Goal: Task Accomplishment & Management: Manage account settings

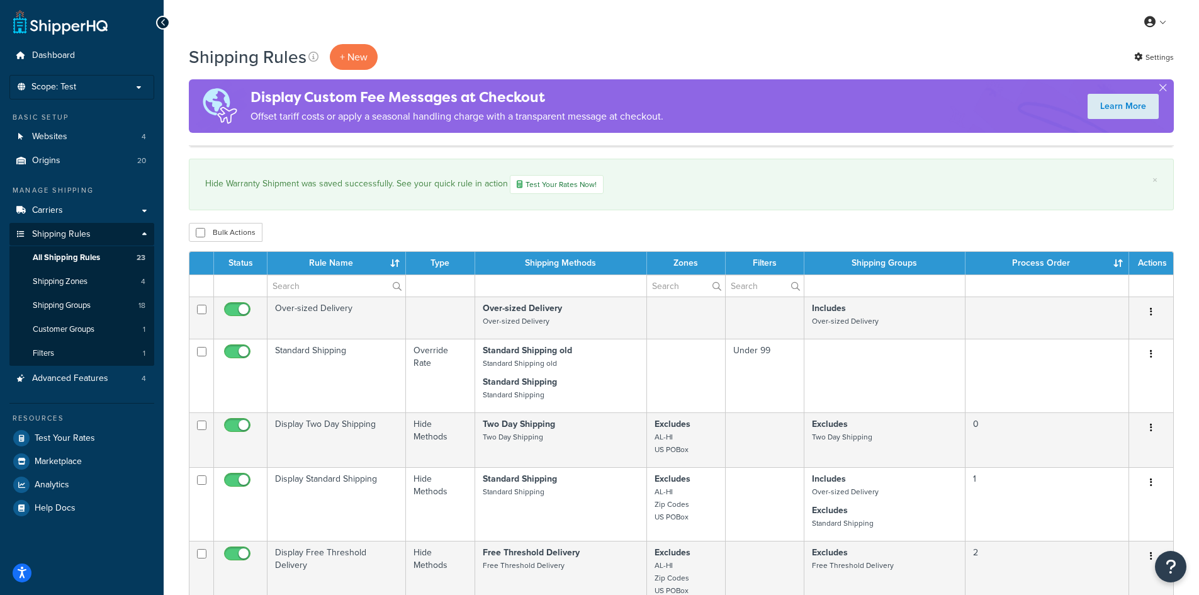
select select "1000"
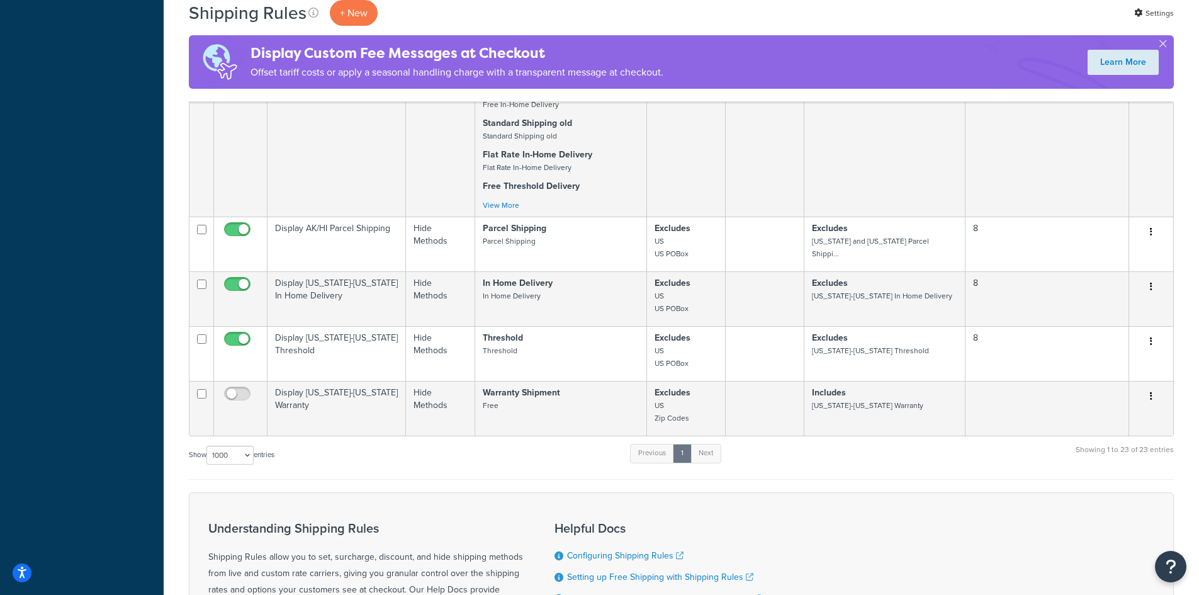
scroll to position [1507, 0]
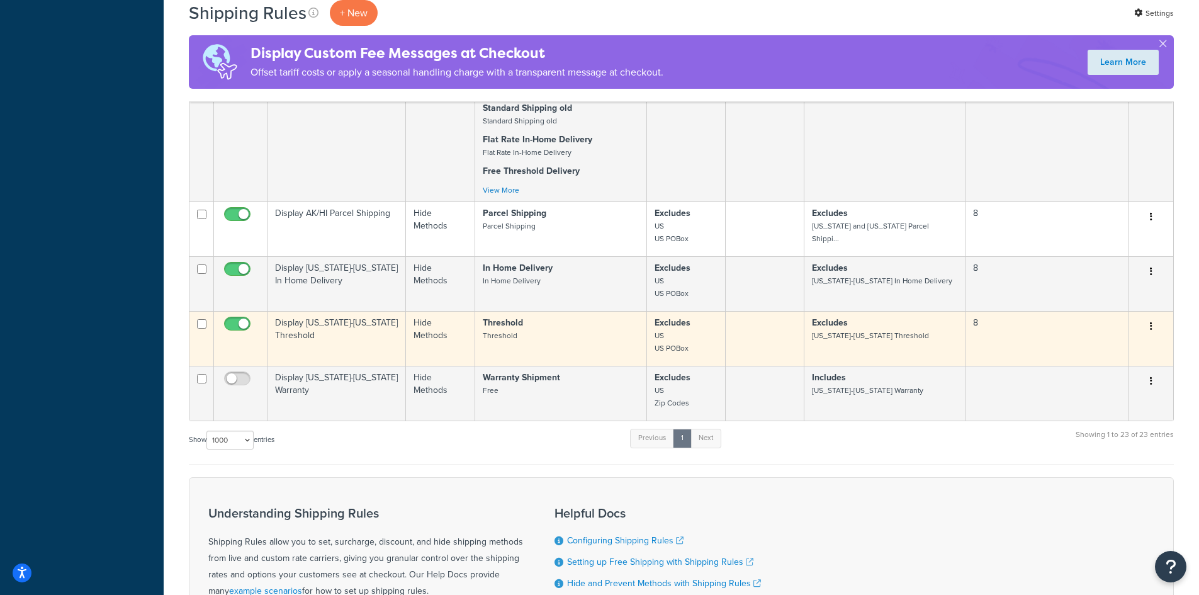
click at [367, 339] on td "Display Alaska-Hawaii Threshold" at bounding box center [336, 338] width 138 height 55
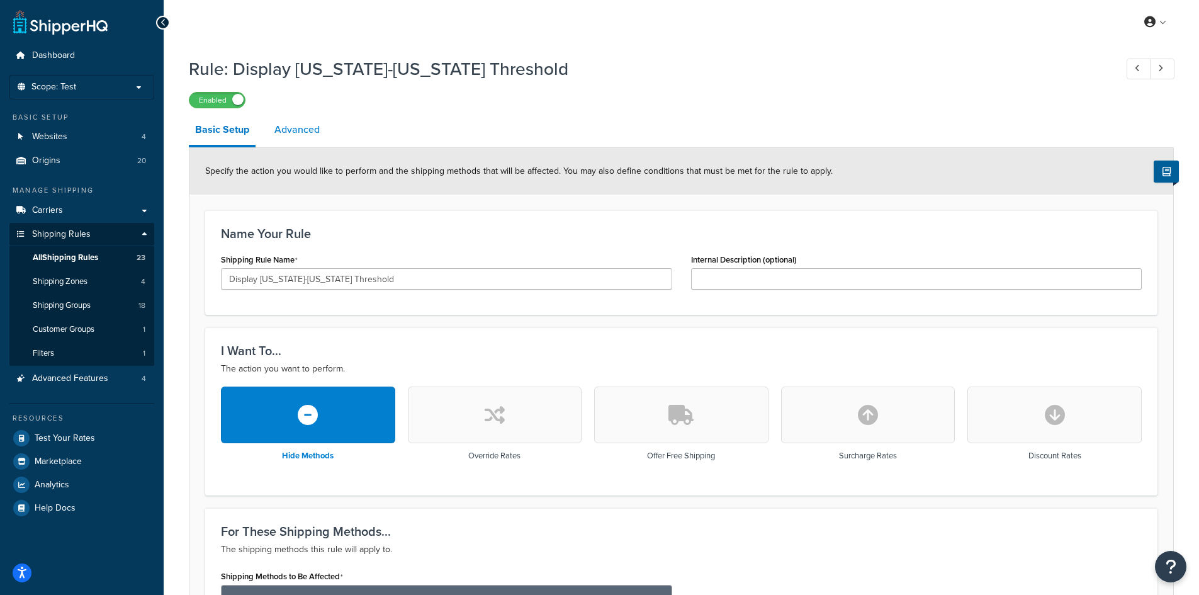
click at [305, 133] on link "Advanced" at bounding box center [297, 130] width 58 height 30
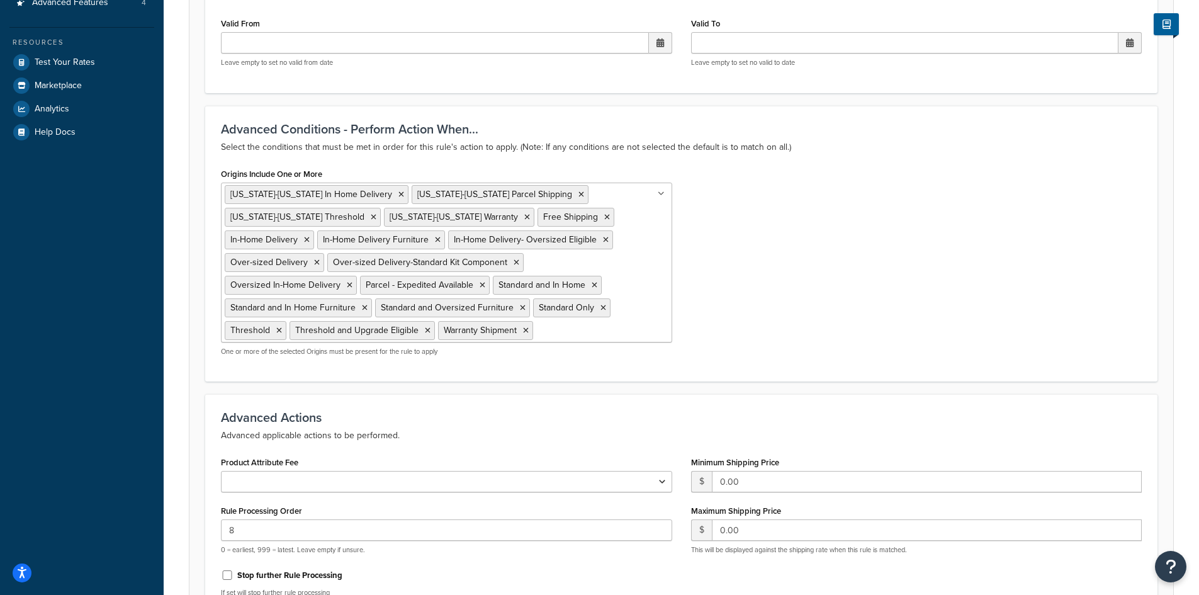
scroll to position [378, 0]
click at [571, 327] on ul "Alaska-Hawaii In Home Delivery Alaska-Hawaii Parcel Shipping Alaska-Hawaii Thre…" at bounding box center [446, 261] width 451 height 160
click at [745, 267] on div "Origins Include One or More Alaska-Hawaii In Home Delivery Alaska-Hawaii Parcel…" at bounding box center [681, 263] width 940 height 201
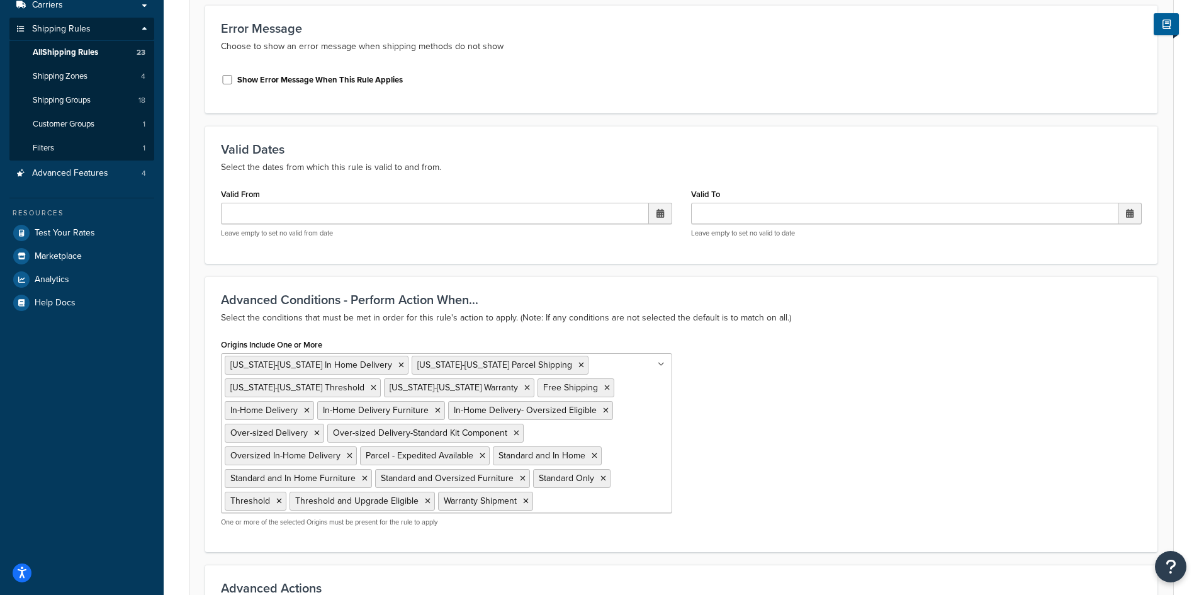
scroll to position [0, 0]
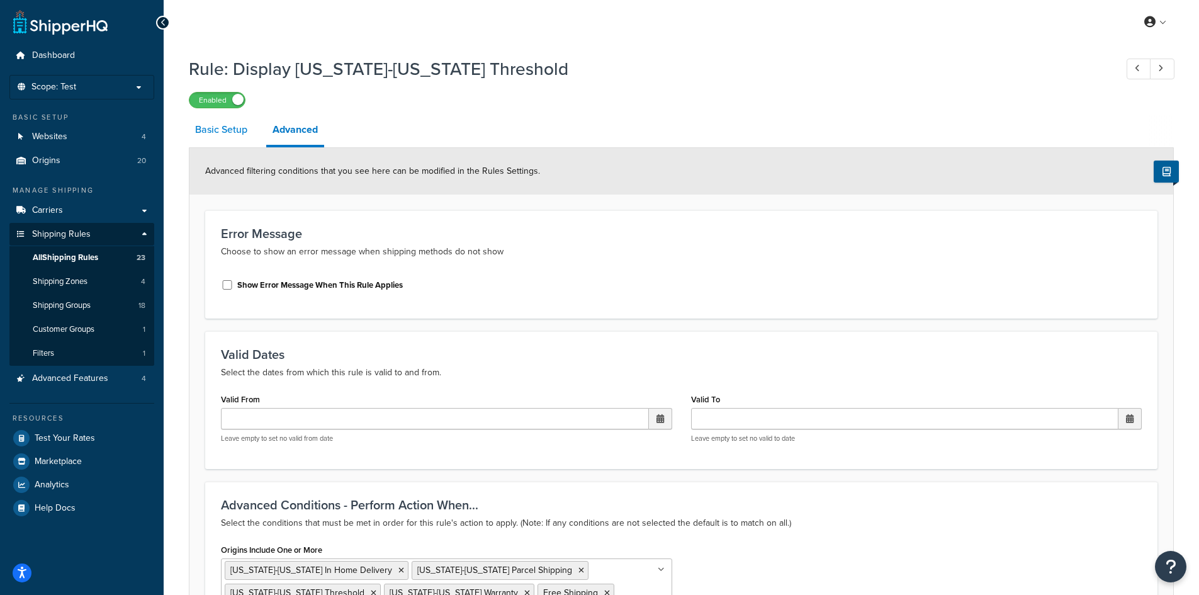
click at [225, 127] on link "Basic Setup" at bounding box center [221, 130] width 65 height 30
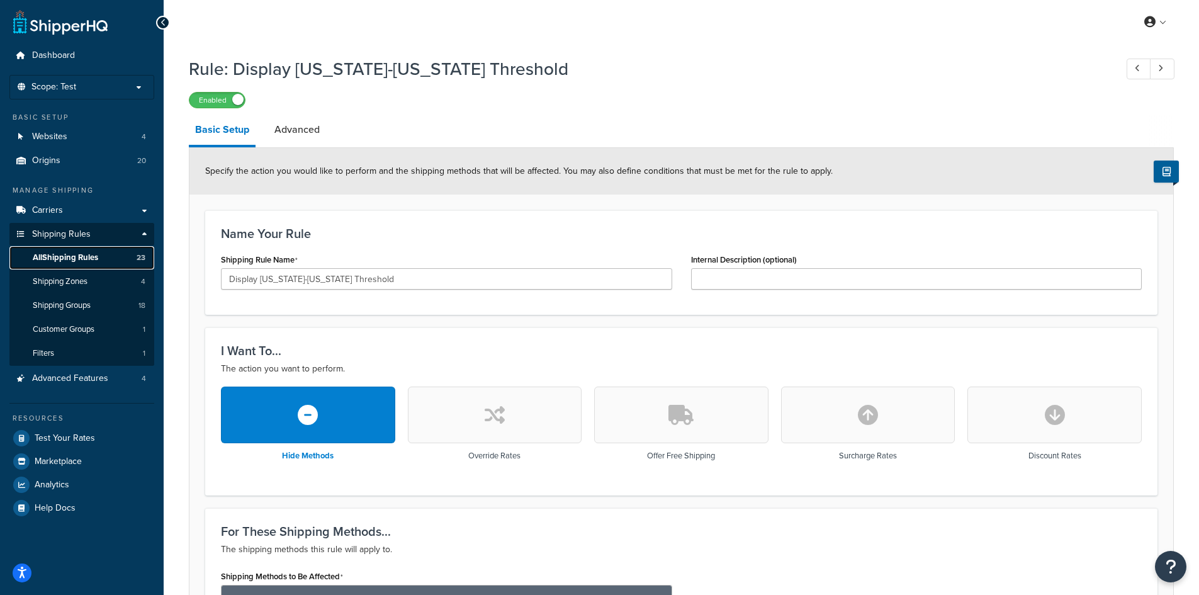
click at [93, 257] on span "All Shipping Rules" at bounding box center [65, 257] width 65 height 11
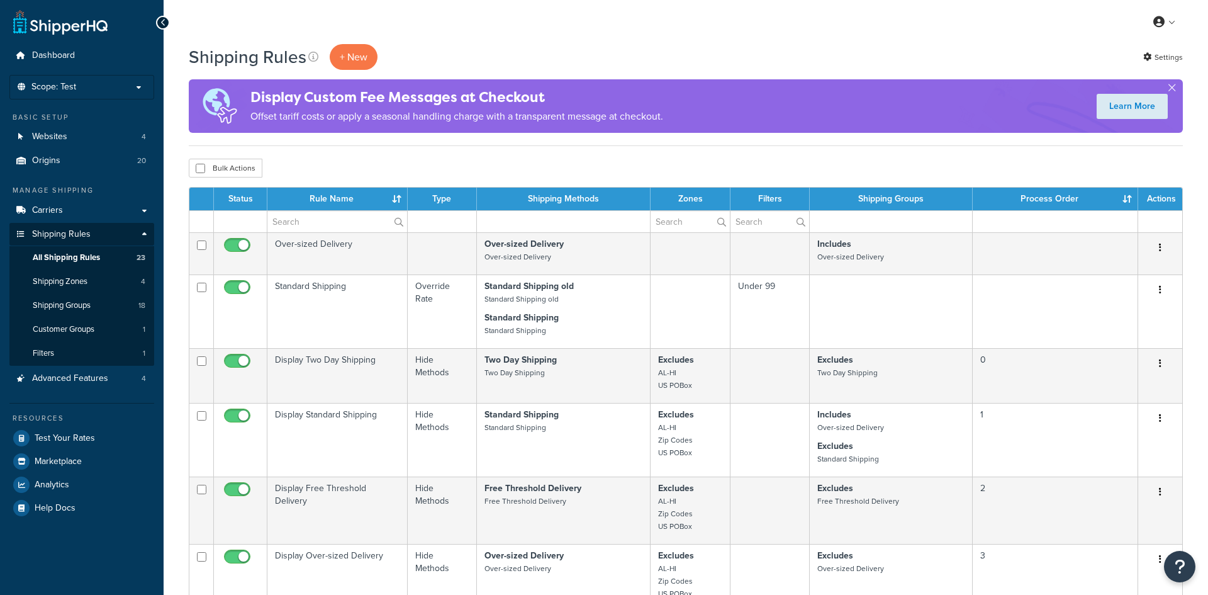
select select "1000"
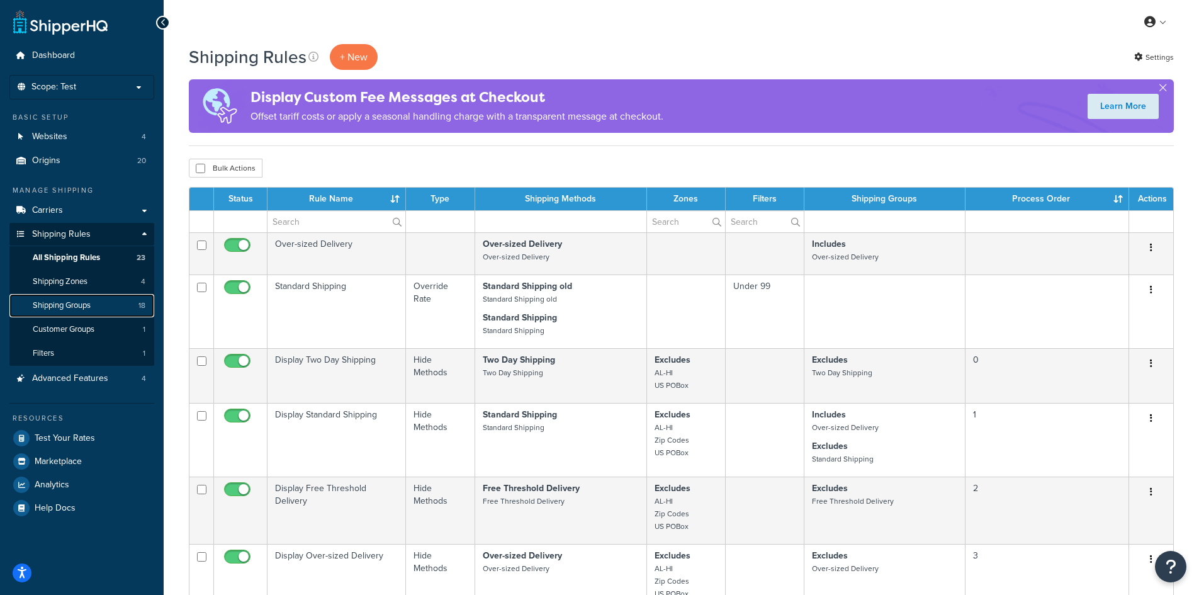
click at [68, 306] on span "Shipping Groups" at bounding box center [62, 305] width 58 height 11
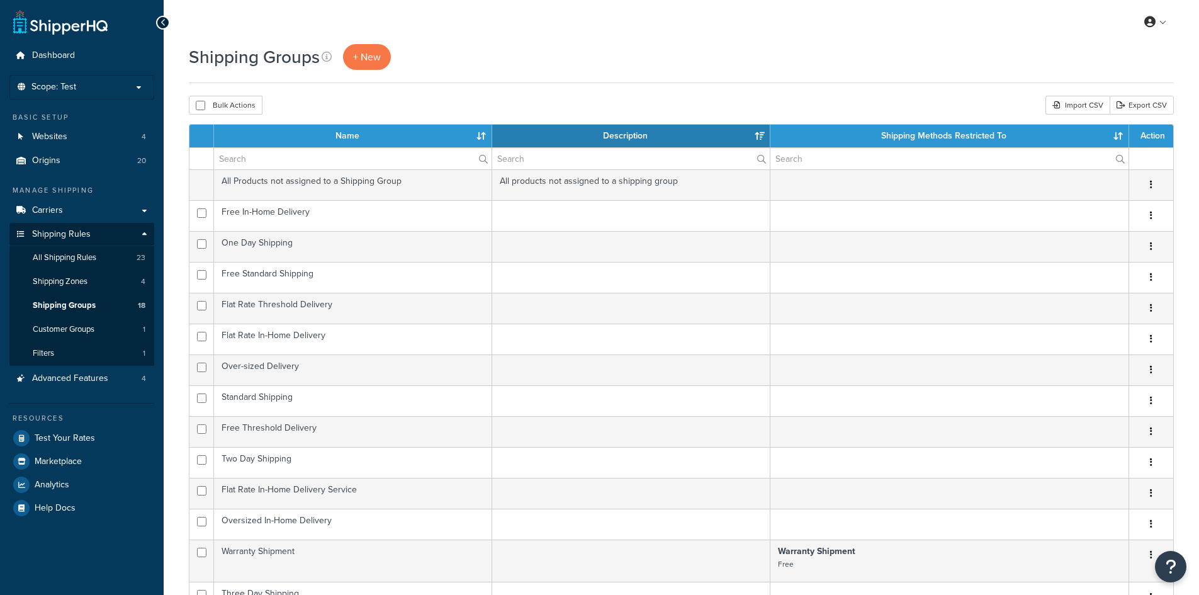
select select "15"
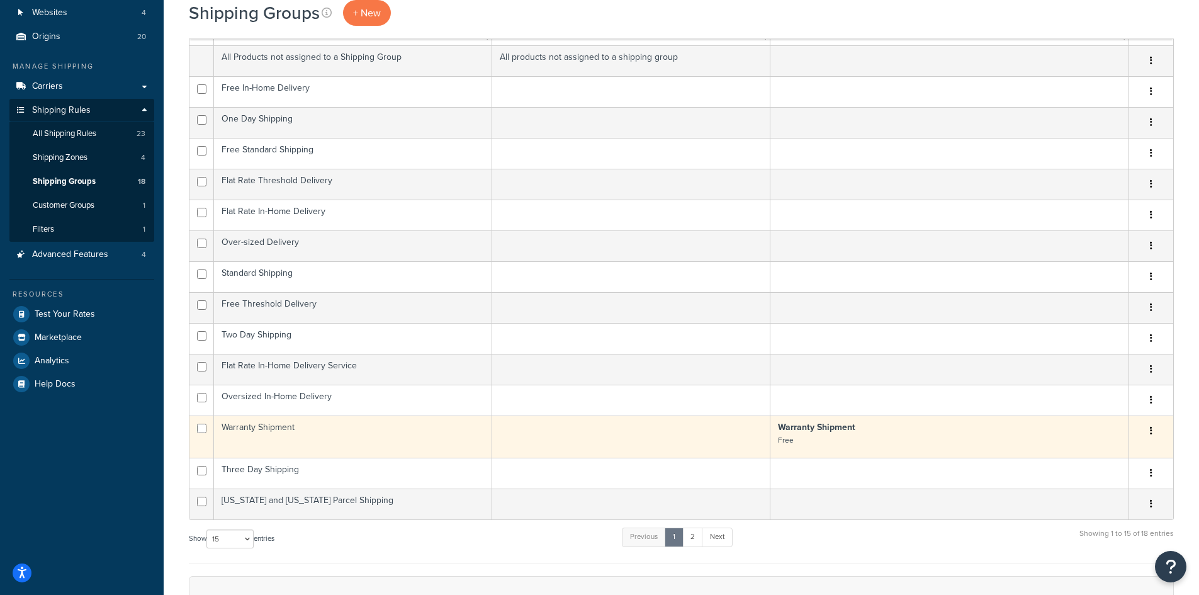
scroll to position [126, 0]
click at [387, 430] on td "Warranty Shipment" at bounding box center [353, 434] width 278 height 42
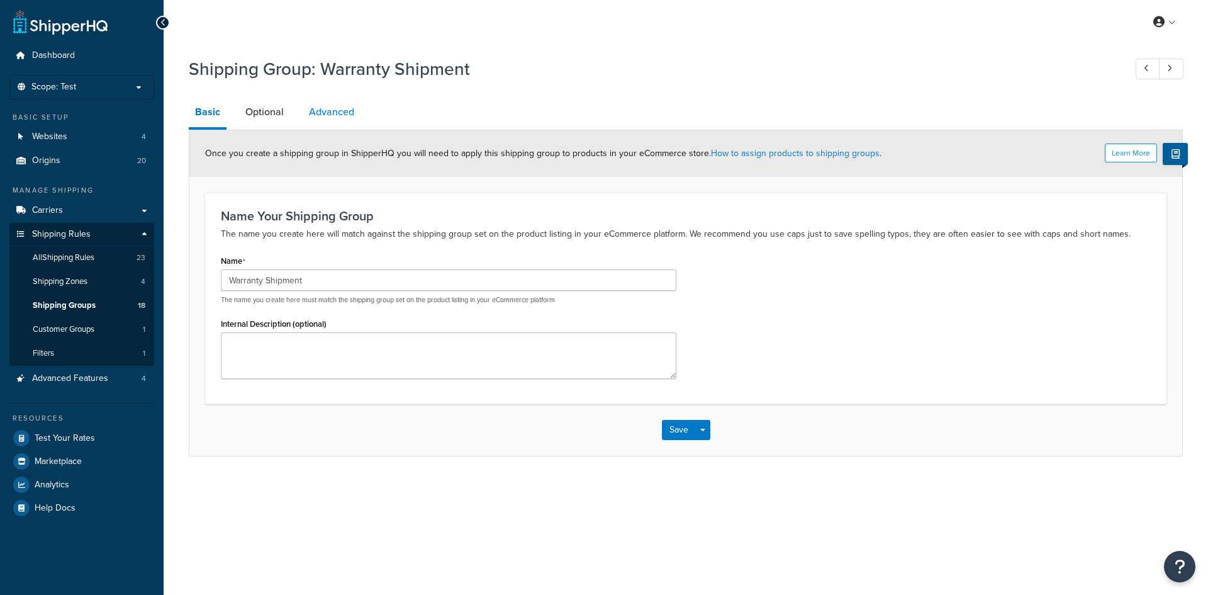
click at [344, 113] on link "Advanced" at bounding box center [332, 112] width 58 height 30
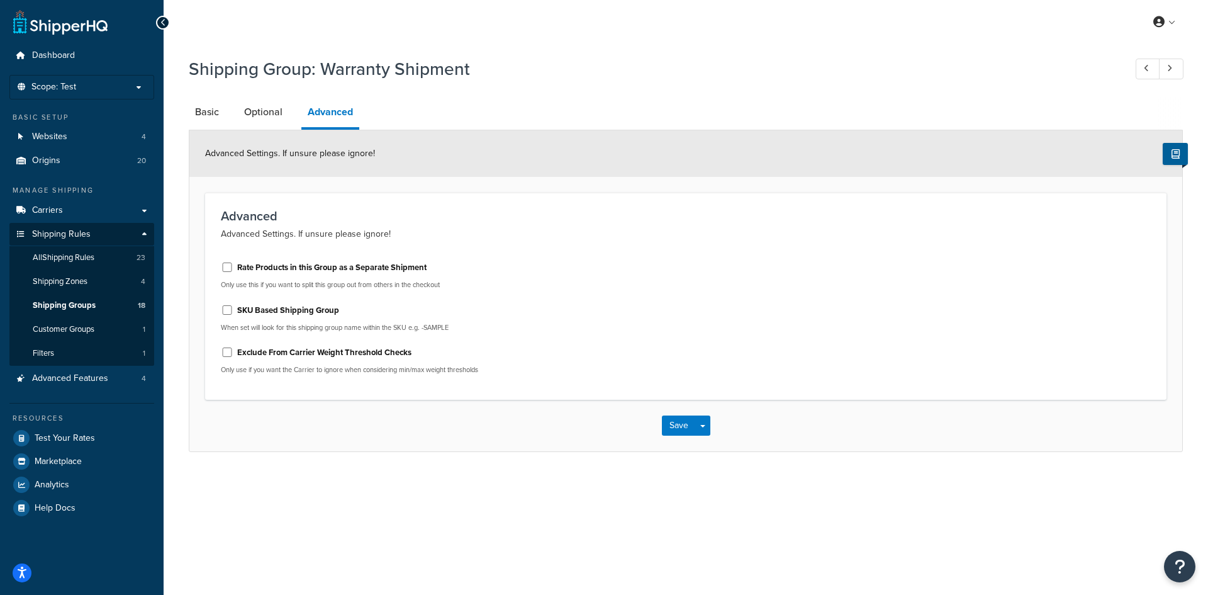
click at [311, 267] on label "Rate Products in this Group as a Separate Shipment" at bounding box center [331, 267] width 189 height 11
click at [233, 267] on input "Rate Products in this Group as a Separate Shipment" at bounding box center [227, 266] width 13 height 9
checkbox input "true"
click at [673, 427] on button "Save" at bounding box center [679, 425] width 34 height 20
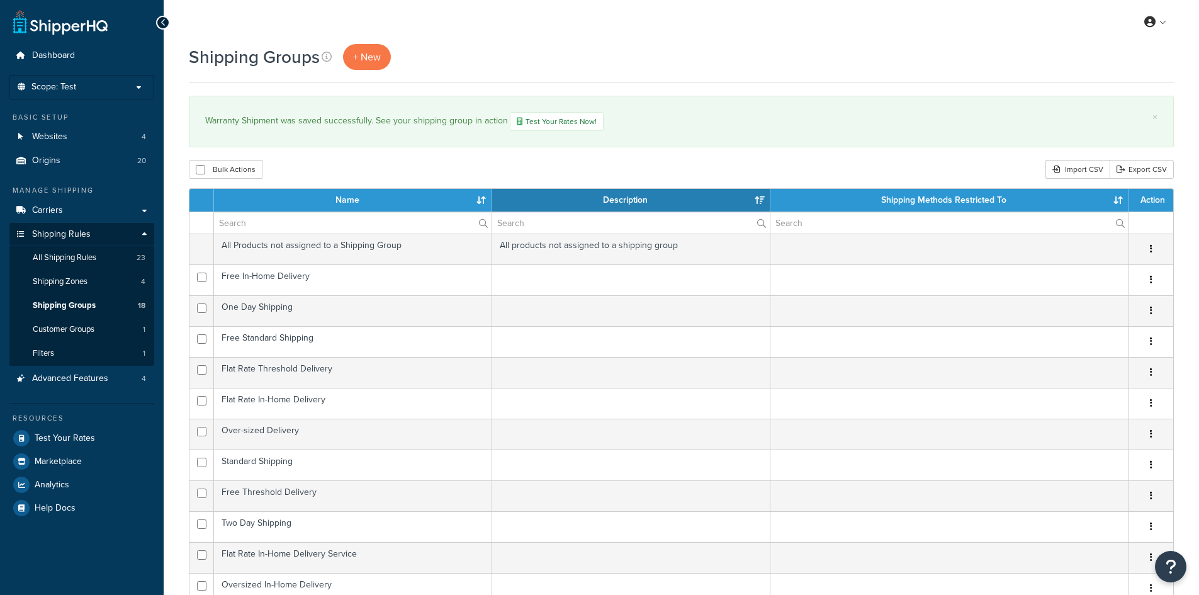
select select "15"
